Goal: Find specific page/section: Find specific page/section

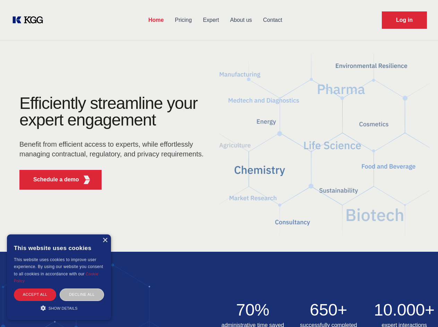
click at [219, 163] on div "Efficiently streamline your expert engagement Benefit from efficient access to …" at bounding box center [113, 145] width 211 height 100
click at [52, 179] on p "Schedule a demo" at bounding box center [56, 179] width 46 height 8
click at [105, 240] on div "× This website uses cookies This website uses cookies to improve user experienc…" at bounding box center [59, 277] width 104 height 86
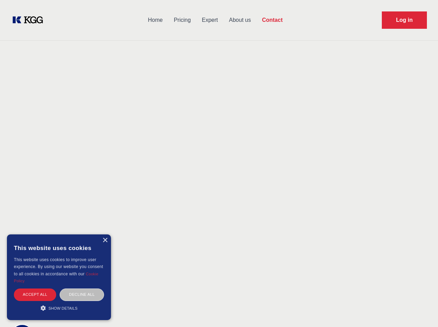
click at [35, 294] on div "Accept all" at bounding box center [35, 294] width 42 height 12
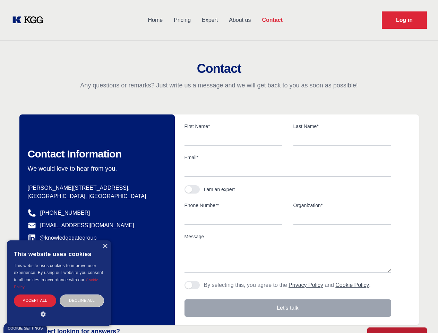
click at [82, 294] on div "Decline all" at bounding box center [82, 300] width 44 height 12
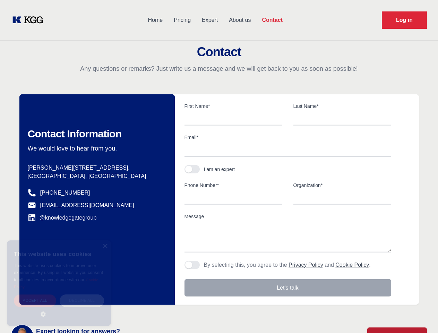
click at [59, 308] on main "Contact Any questions or remarks? Just write us a message and we will get back …" at bounding box center [219, 180] width 438 height 361
